Goal: Information Seeking & Learning: Find specific fact

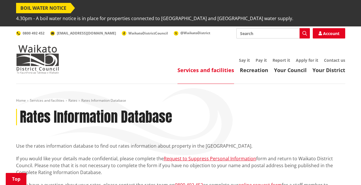
scroll to position [115, 0]
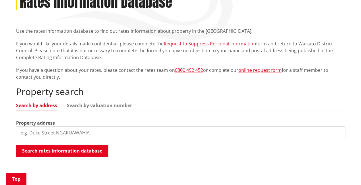
click at [79, 126] on input "search" at bounding box center [180, 132] width 329 height 13
paste input "[STREET_ADDRESS][PERSON_NAME]"
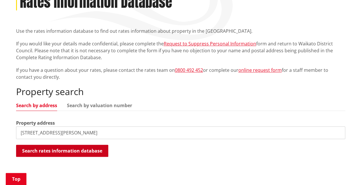
click at [73, 145] on button "Search rates information database" at bounding box center [62, 151] width 92 height 12
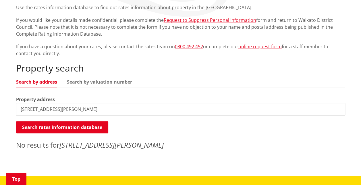
scroll to position [143, 0]
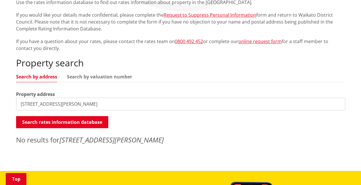
drag, startPoint x: 78, startPoint y: 94, endPoint x: 211, endPoint y: 95, distance: 132.5
click at [211, 98] on input "[STREET_ADDRESS][PERSON_NAME]" at bounding box center [180, 104] width 329 height 13
type input "[STREET_ADDRESS][PERSON_NAME]"
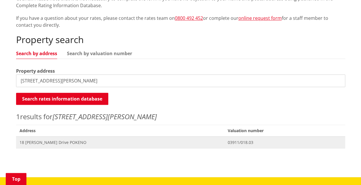
scroll to position [172, 0]
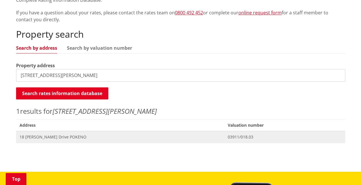
click at [56, 134] on span "18 [PERSON_NAME] Drive POKENO" at bounding box center [120, 137] width 201 height 6
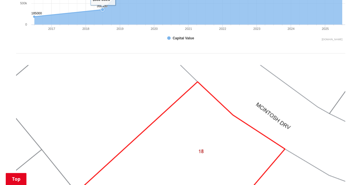
scroll to position [545, 0]
